Goal: Transaction & Acquisition: Purchase product/service

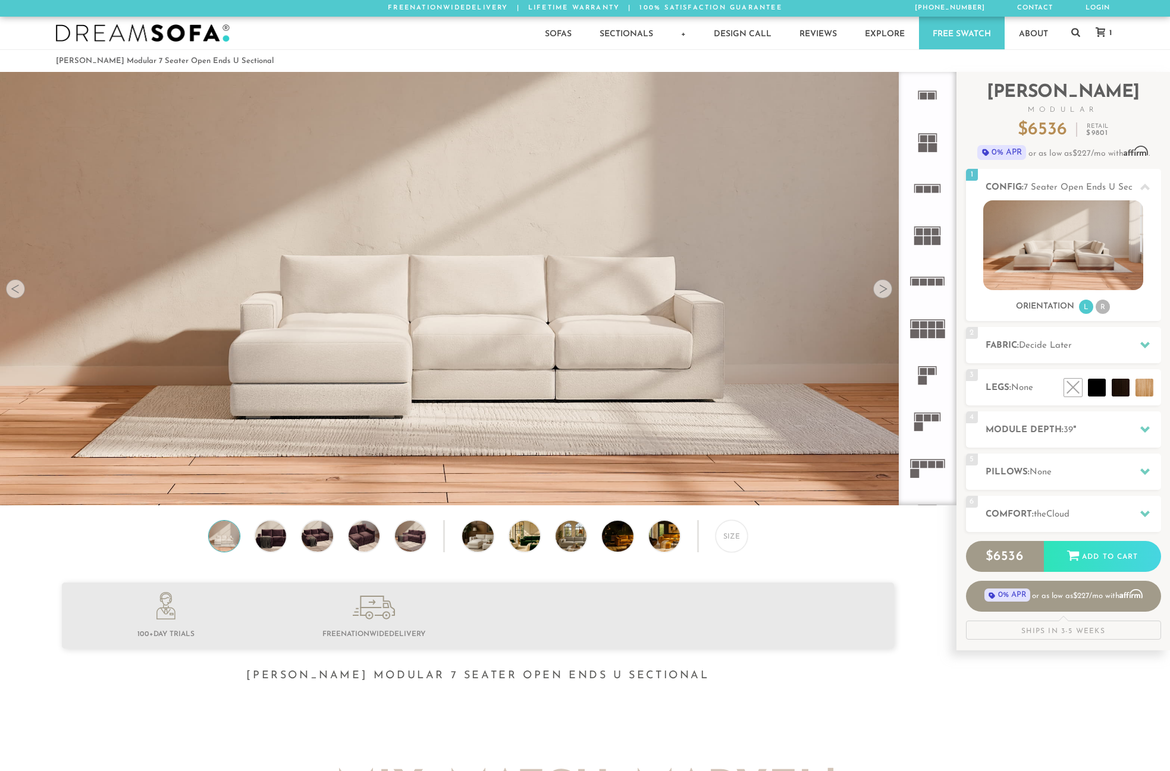
scroll to position [14047, 1161]
click at [1135, 509] on div at bounding box center [1144, 514] width 25 height 24
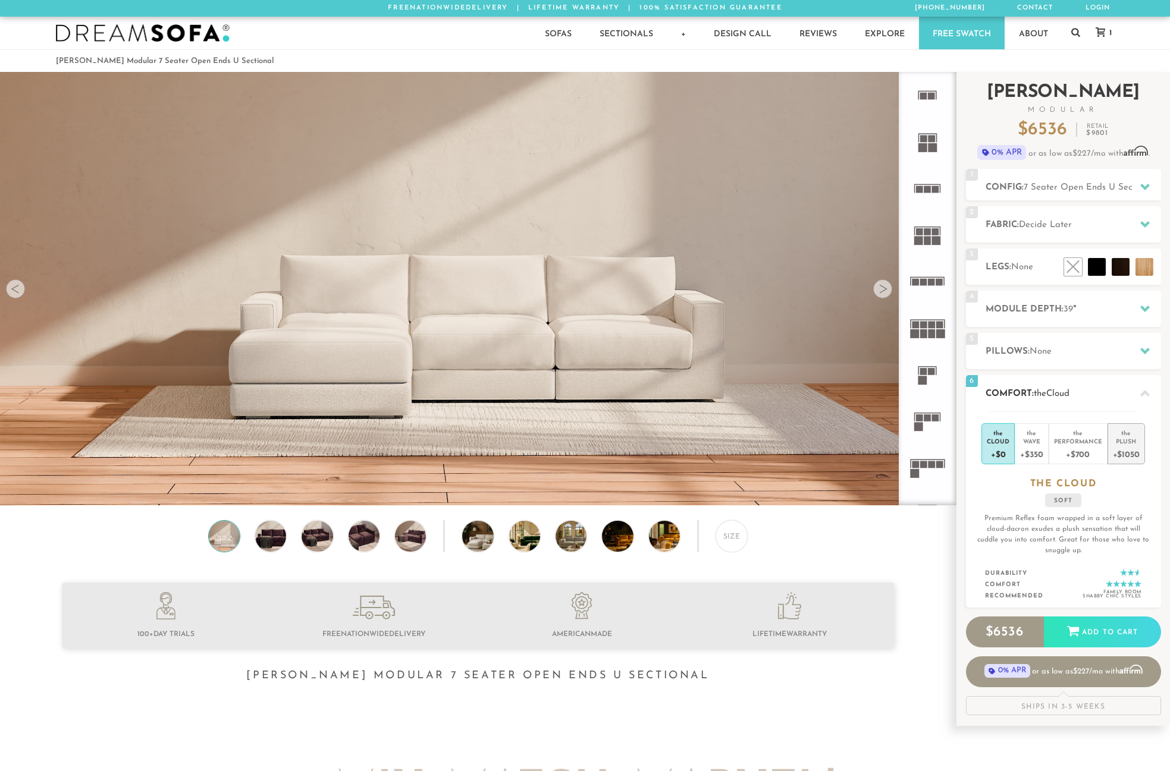
click at [1139, 443] on li "the Plush +$1050" at bounding box center [1125, 443] width 37 height 41
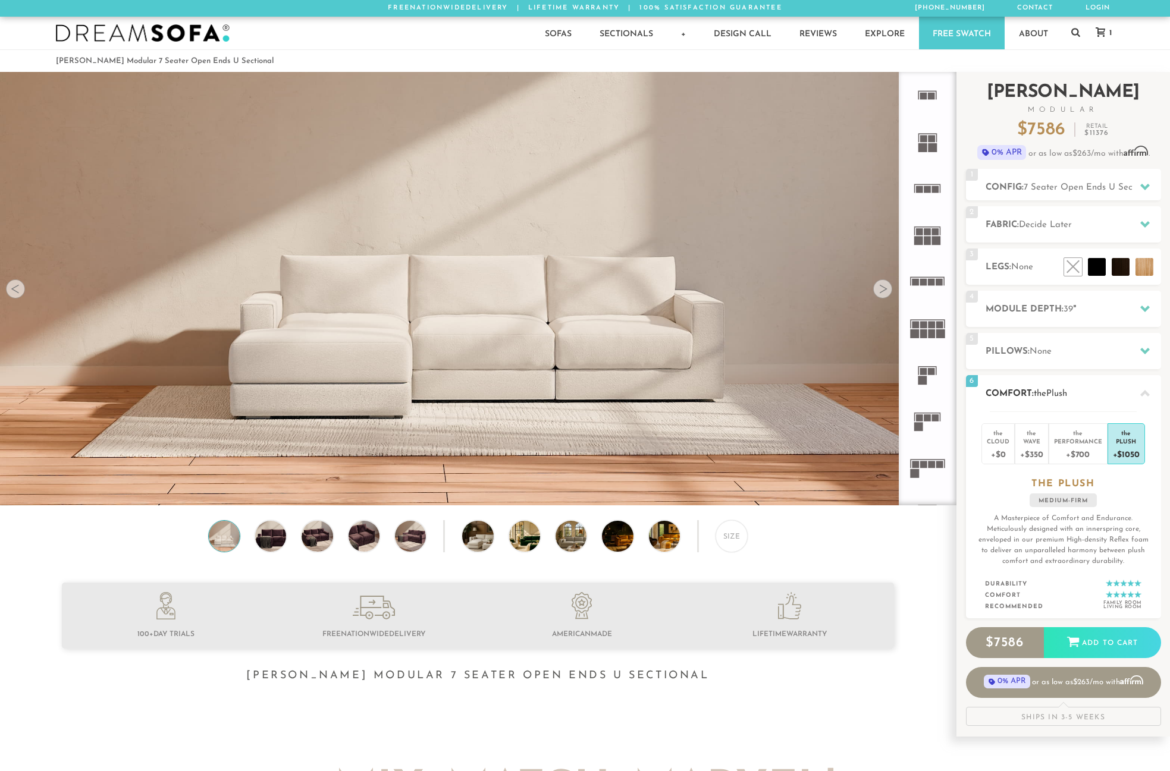
click at [1141, 394] on icon at bounding box center [1145, 394] width 10 height 10
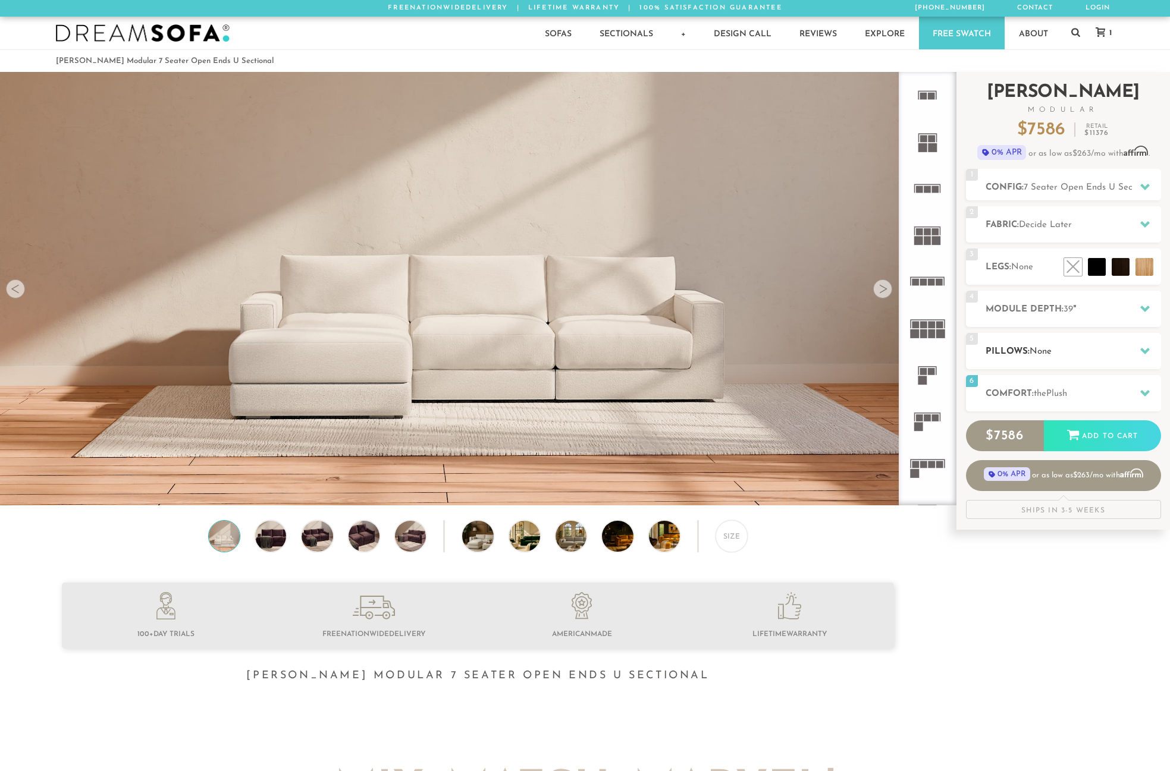
click at [1066, 349] on h2 "Pillows: None" at bounding box center [1072, 352] width 175 height 14
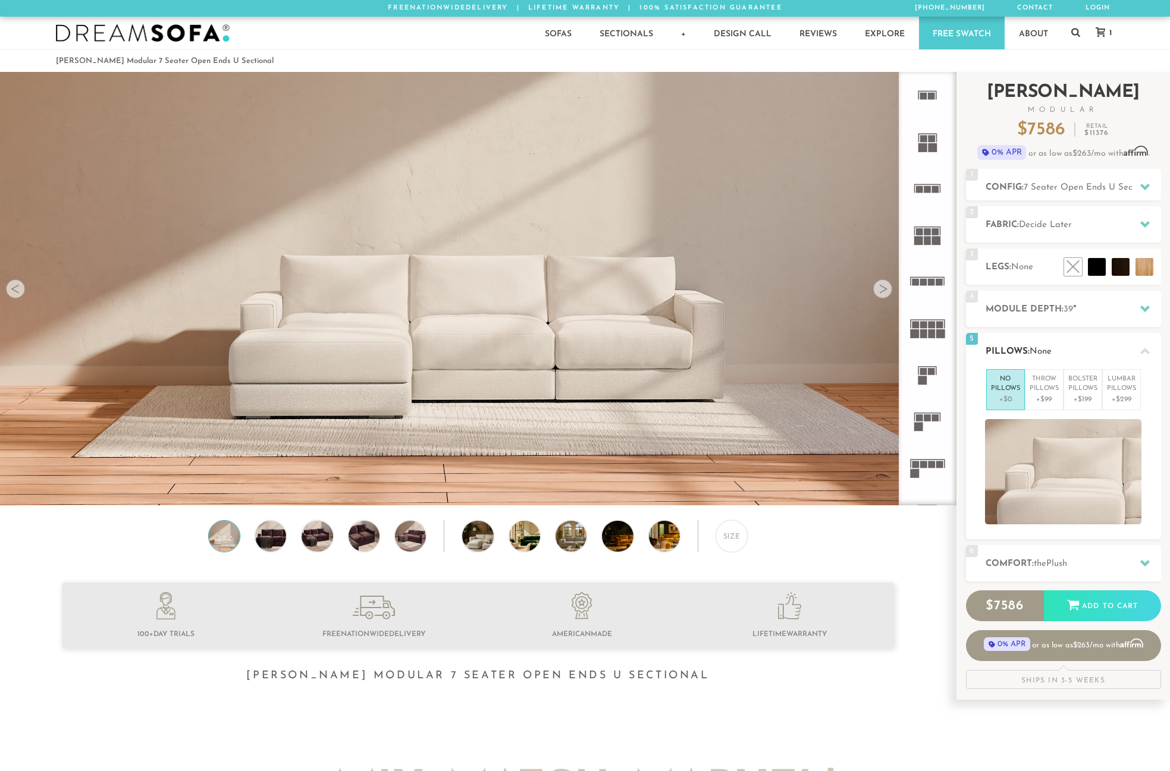
click at [1066, 349] on h2 "Pillows: None" at bounding box center [1072, 352] width 175 height 14
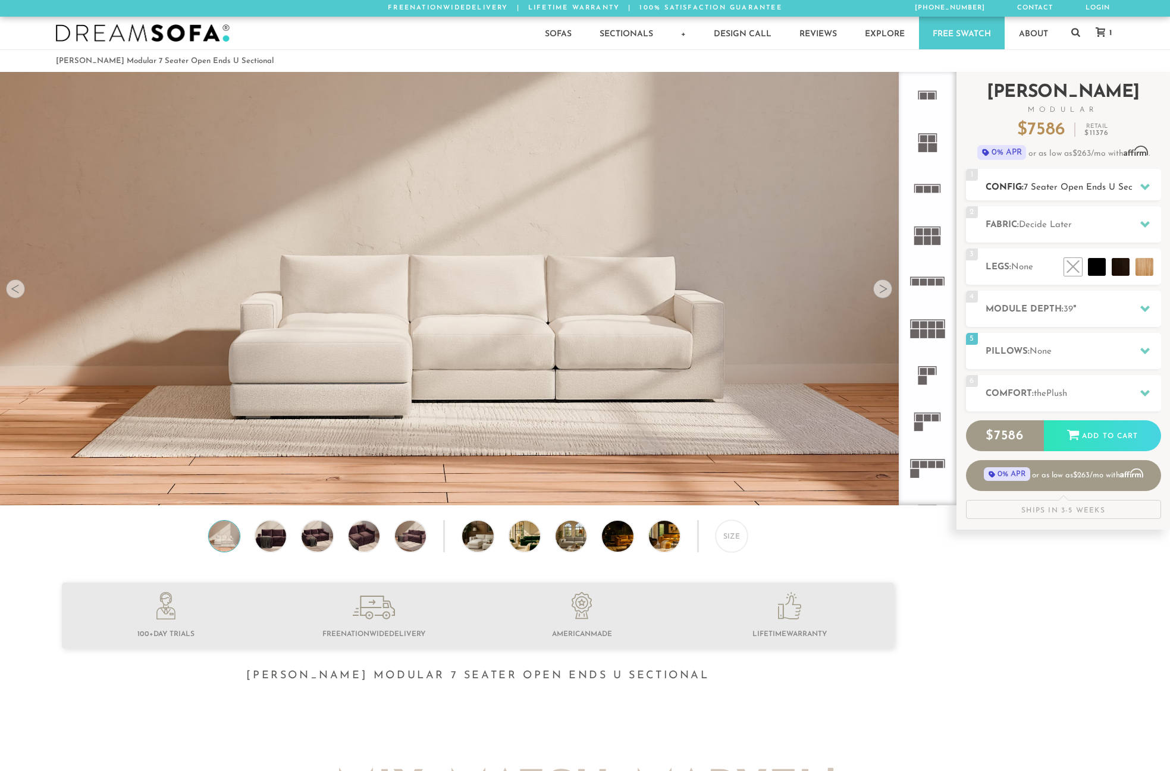
click at [1095, 183] on span "7 Seater Open Ends U Sectional" at bounding box center [1088, 187] width 131 height 9
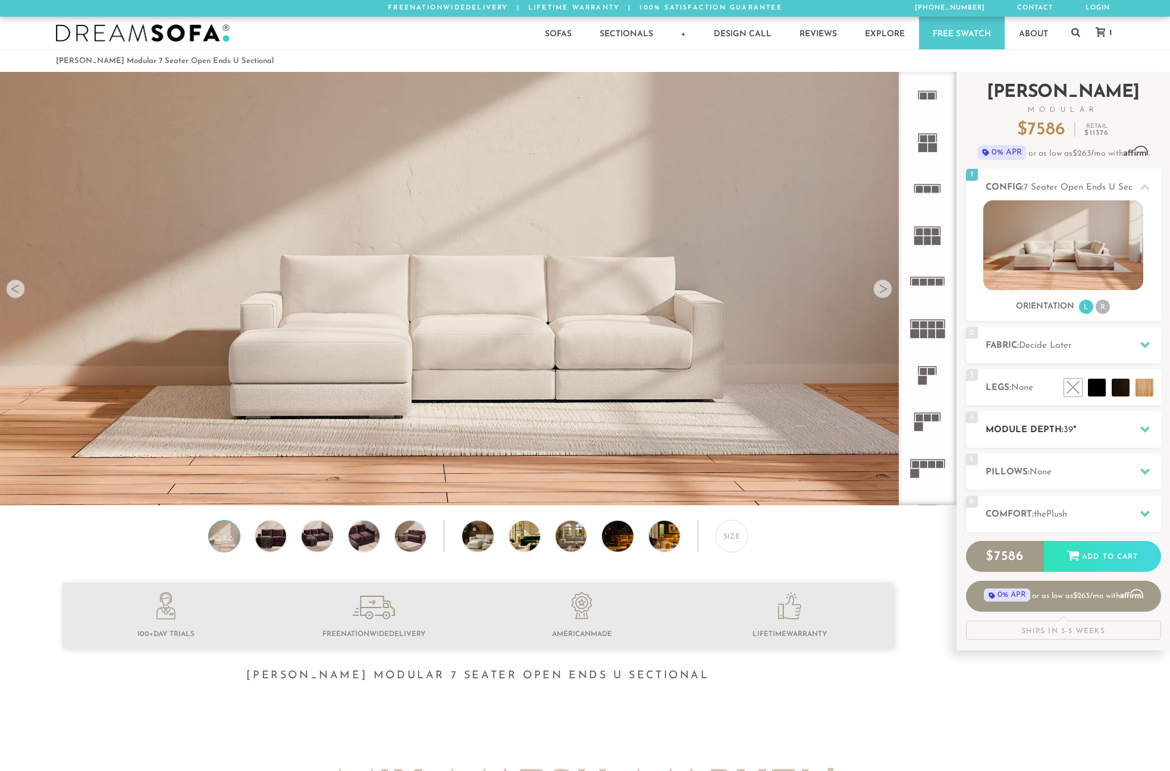
click at [1055, 426] on h2 "Module Depth: 39 "" at bounding box center [1072, 430] width 175 height 14
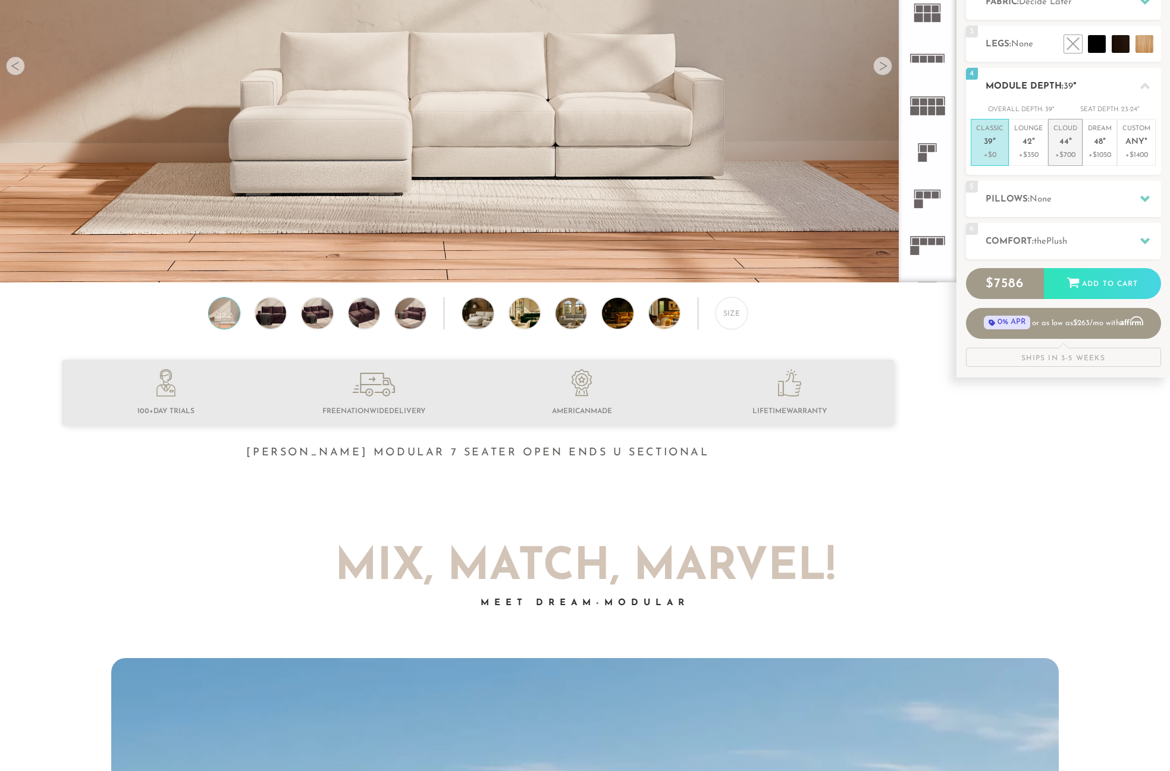
scroll to position [0, 0]
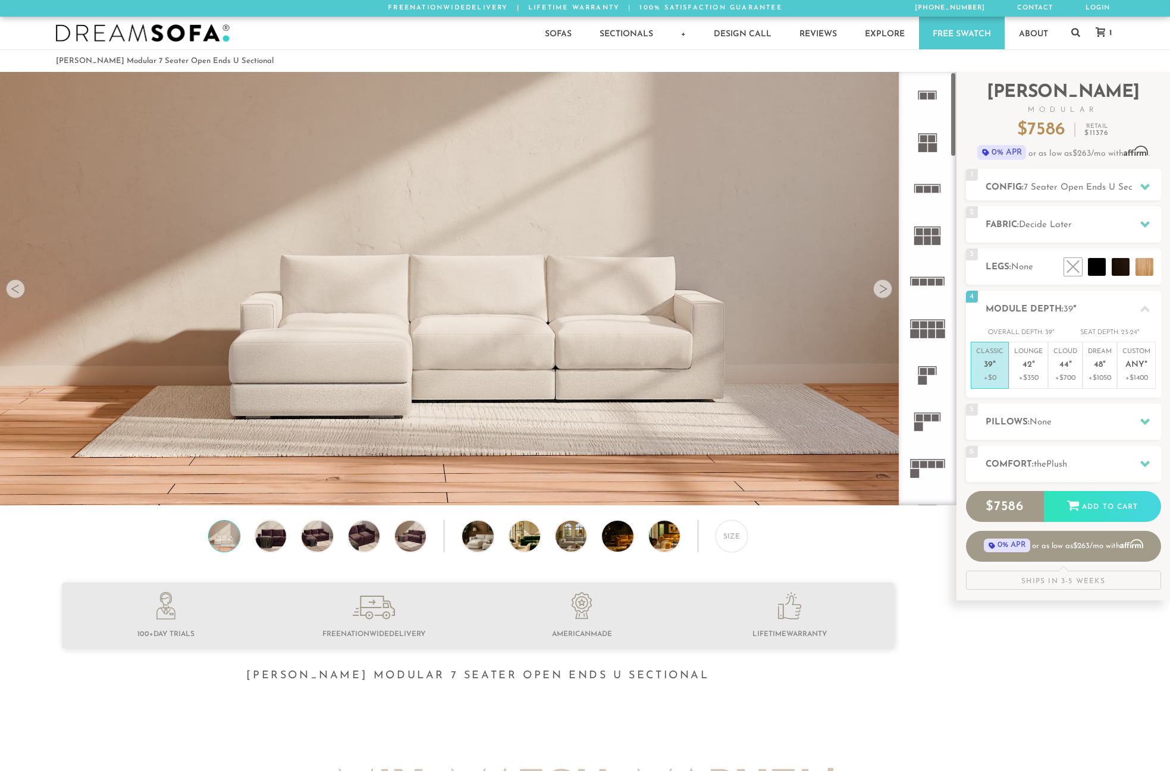
click at [933, 138] on rect at bounding box center [931, 138] width 7 height 7
click at [887, 289] on div at bounding box center [882, 289] width 19 height 19
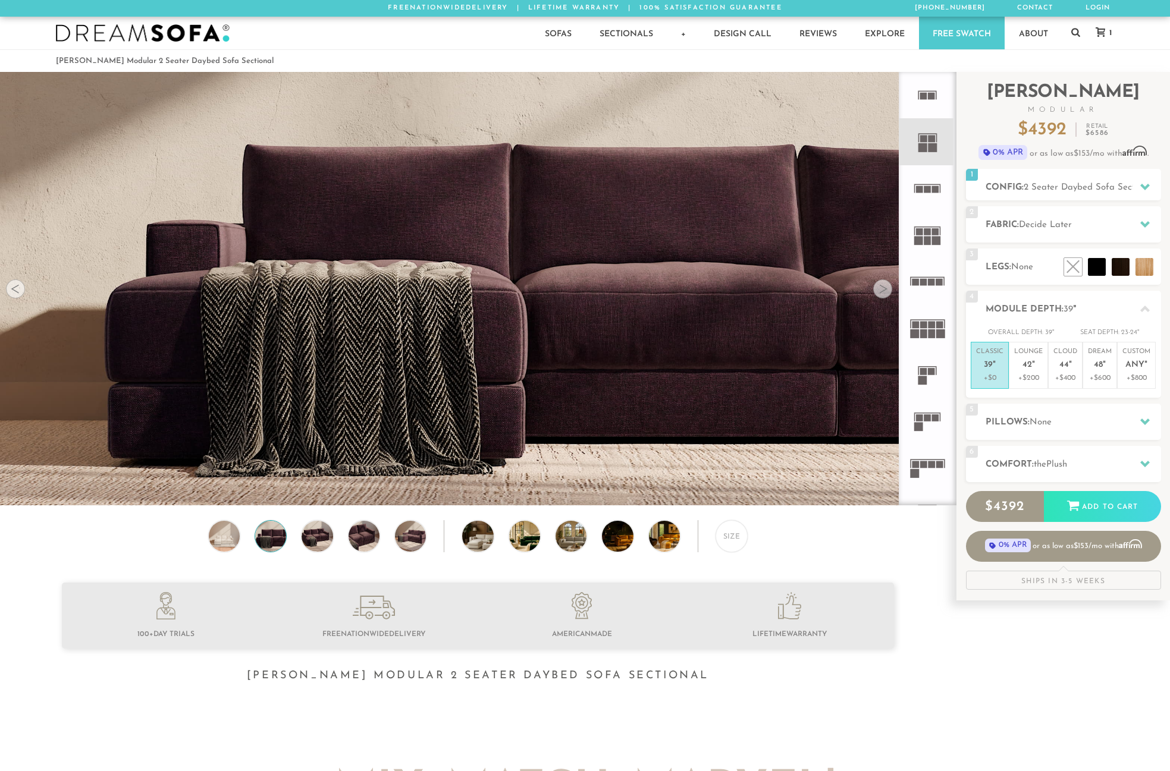
click at [887, 289] on div at bounding box center [882, 289] width 19 height 19
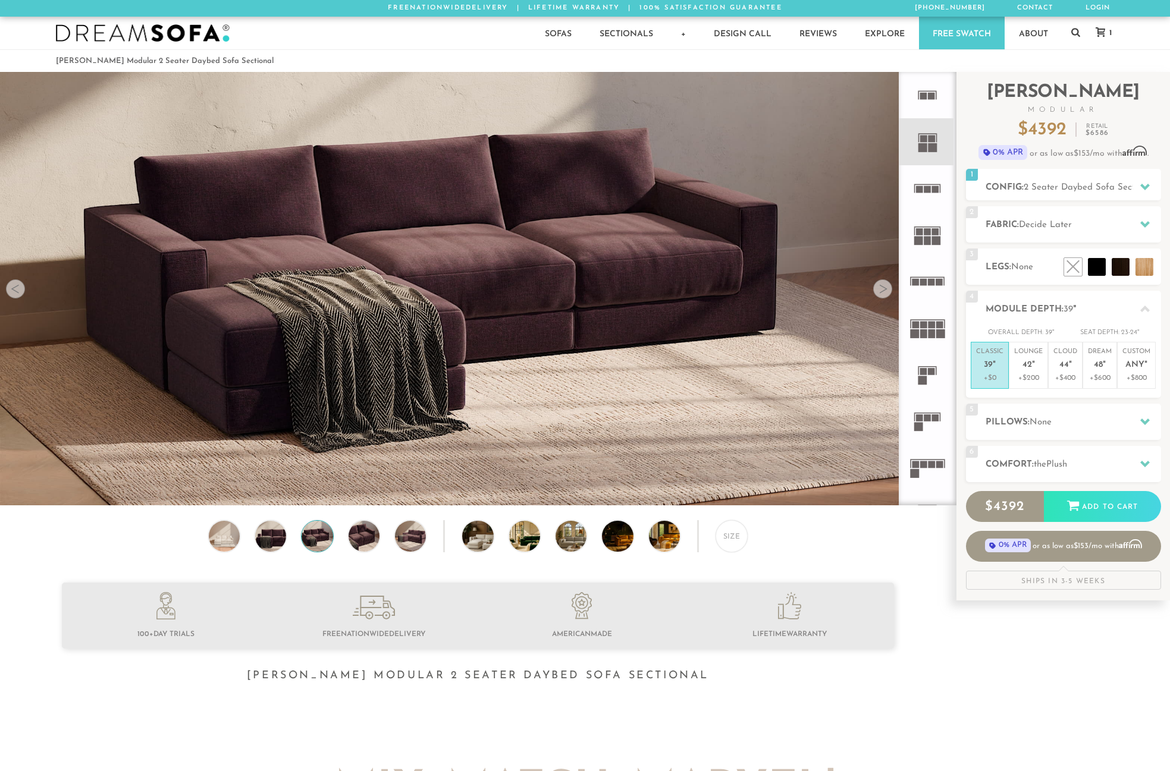
click at [887, 289] on div at bounding box center [882, 289] width 19 height 19
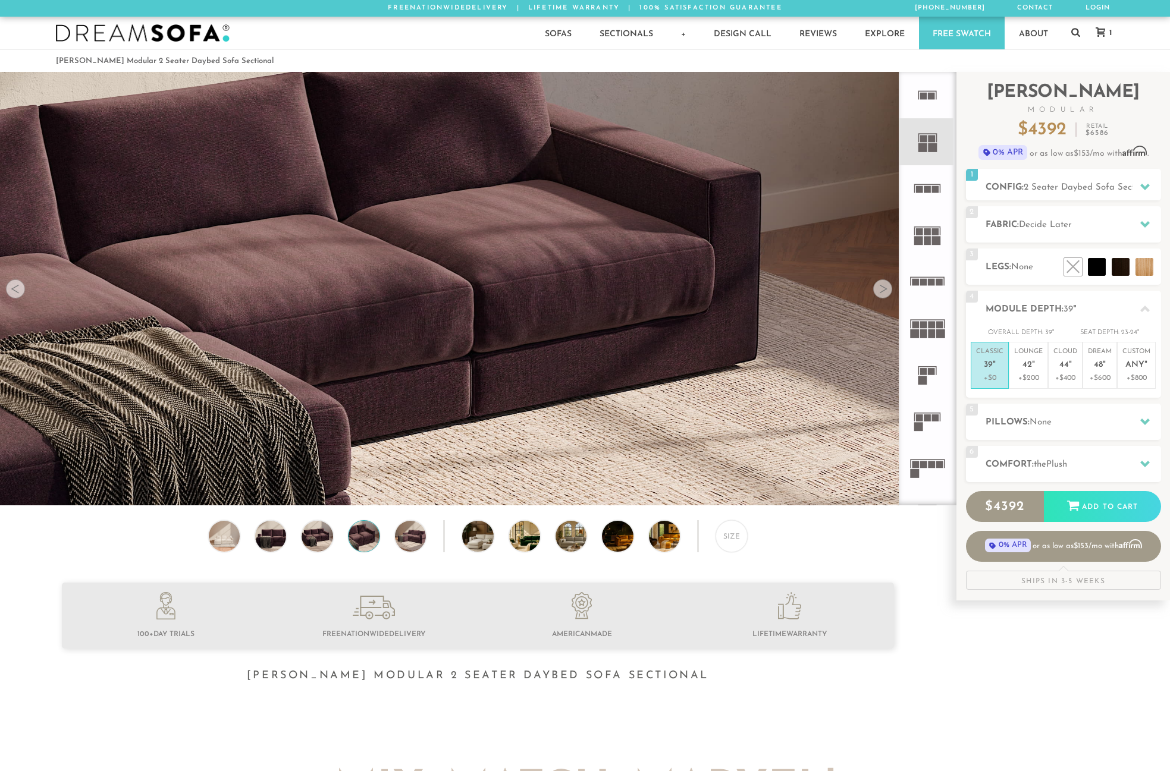
click at [887, 289] on div at bounding box center [882, 289] width 19 height 19
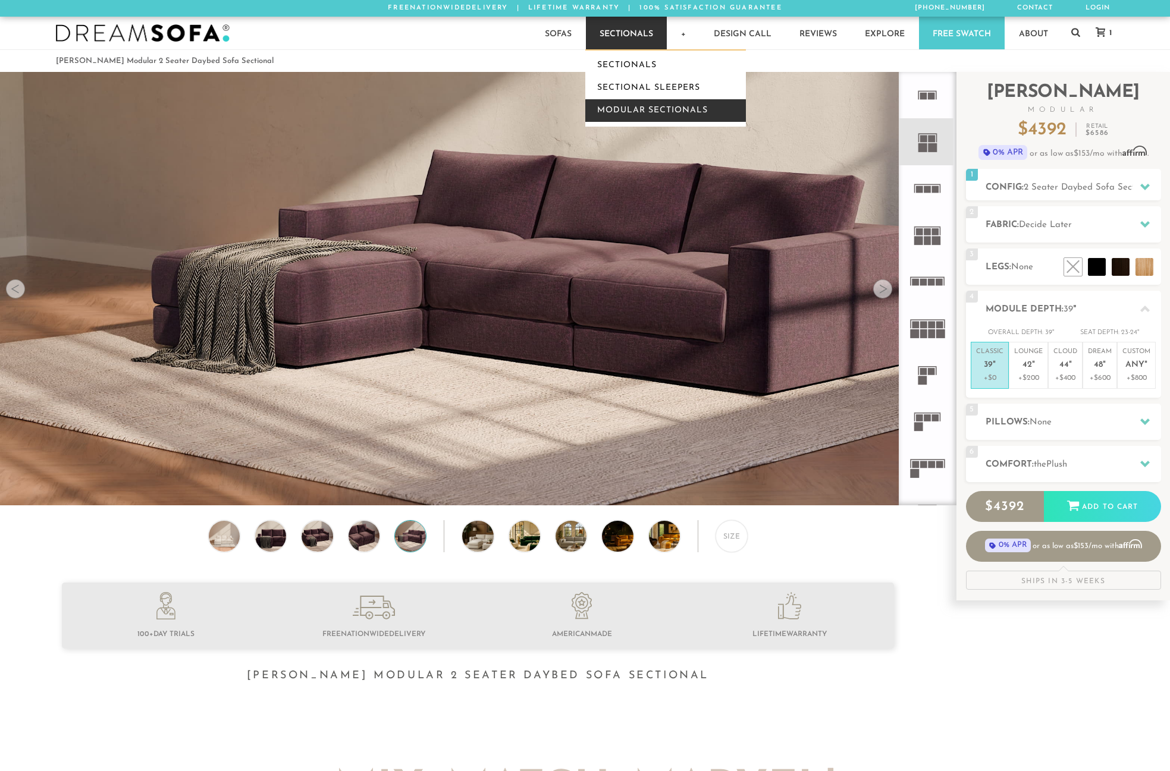
click at [650, 105] on link "Modular Sectionals" at bounding box center [665, 110] width 161 height 23
